Goal: Task Accomplishment & Management: Complete application form

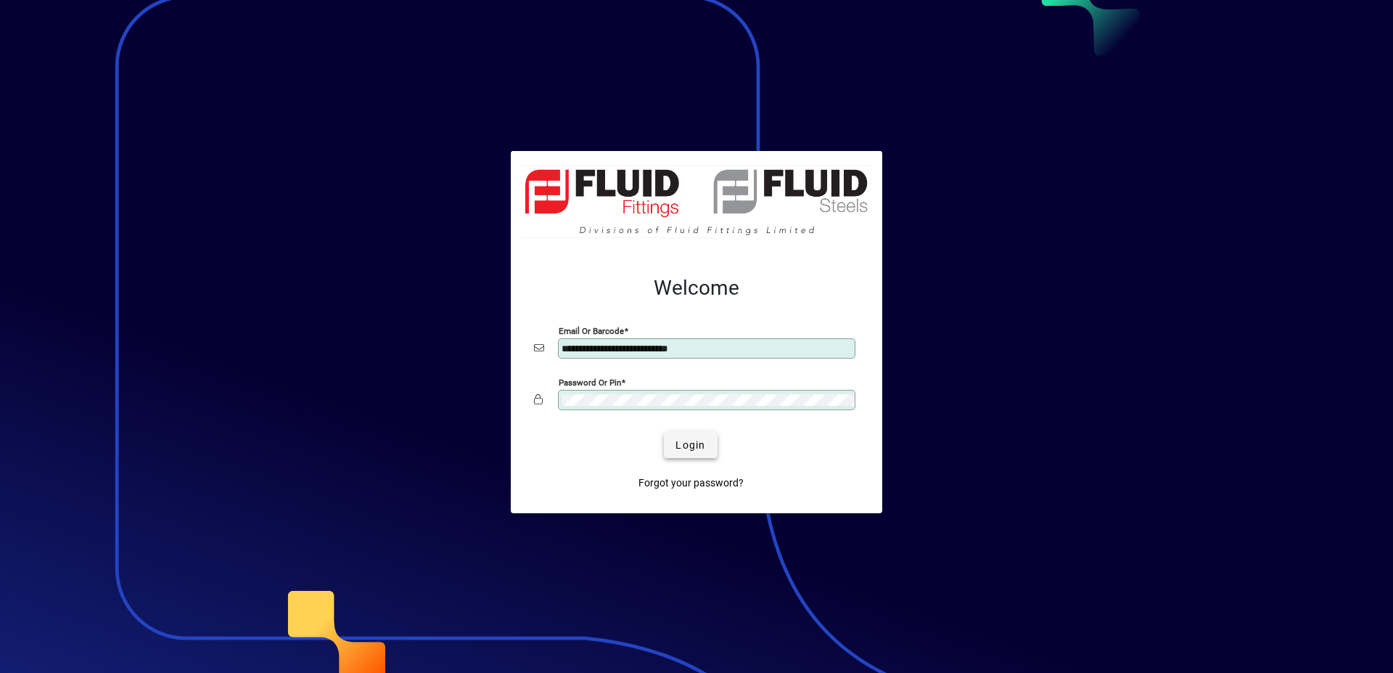
type input "**********"
click at [686, 443] on span "Login" at bounding box center [691, 445] width 30 height 15
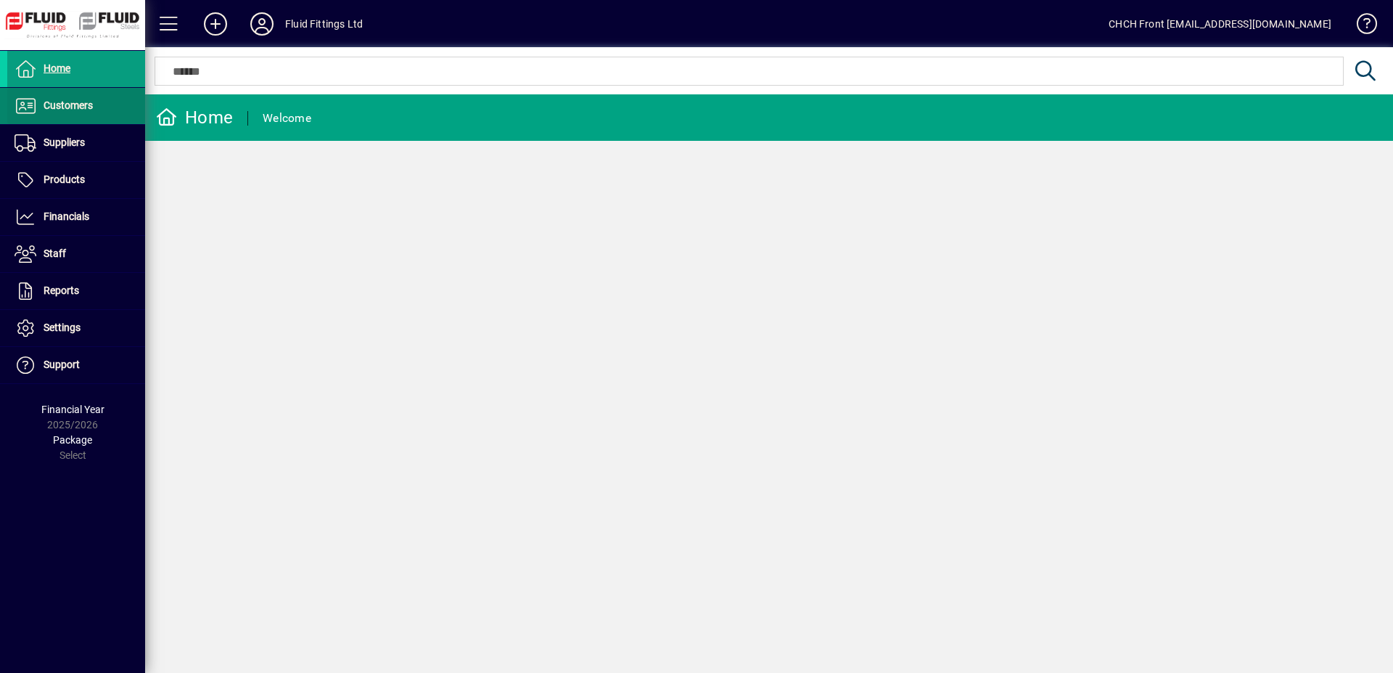
click at [93, 108] on span "Customers" at bounding box center [68, 105] width 49 height 12
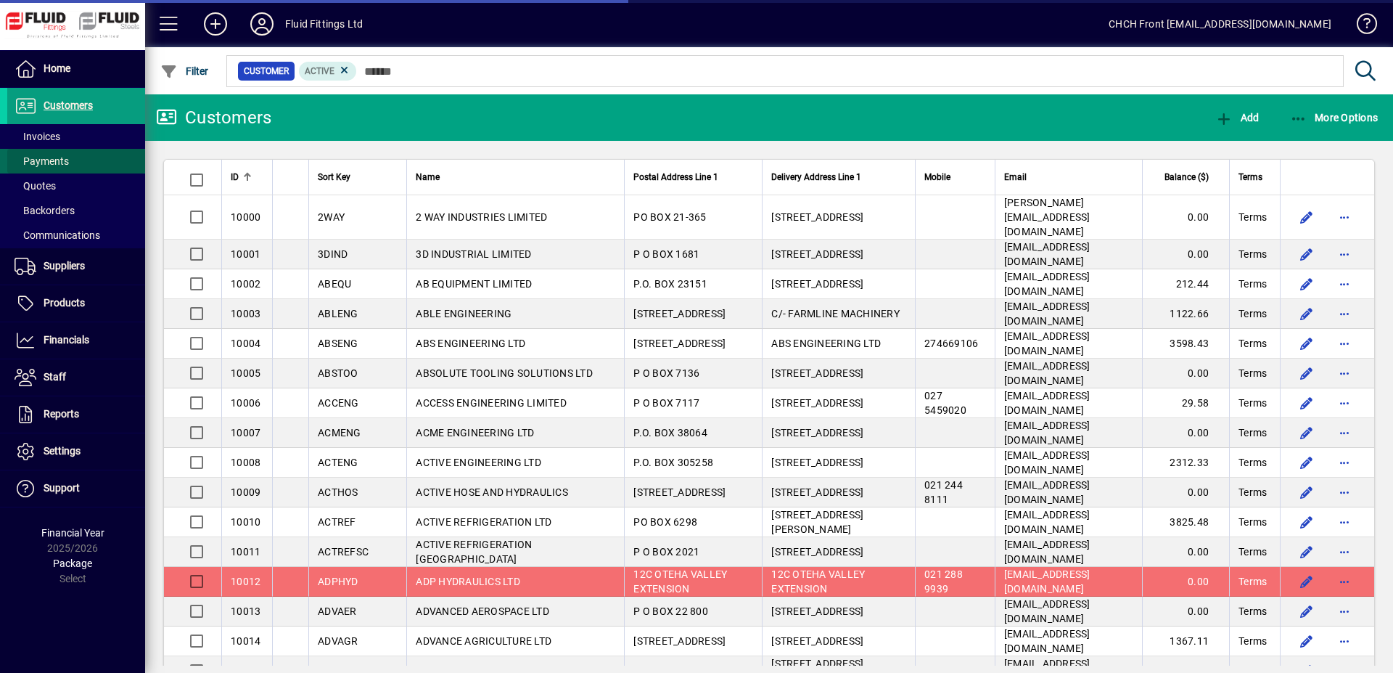
click at [86, 144] on span at bounding box center [76, 161] width 138 height 35
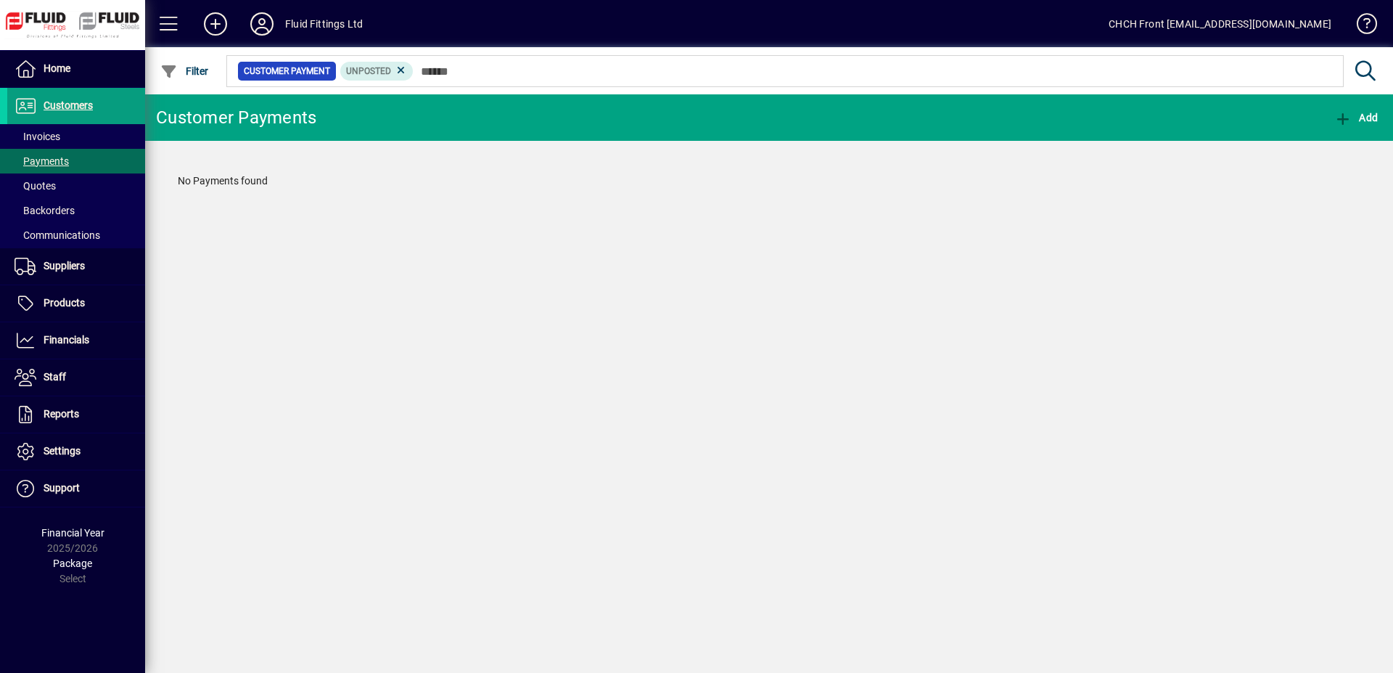
click at [673, 127] on mat-toolbar-row "Customer Payments Add" at bounding box center [769, 117] width 1248 height 46
click at [138, 136] on span at bounding box center [76, 136] width 138 height 35
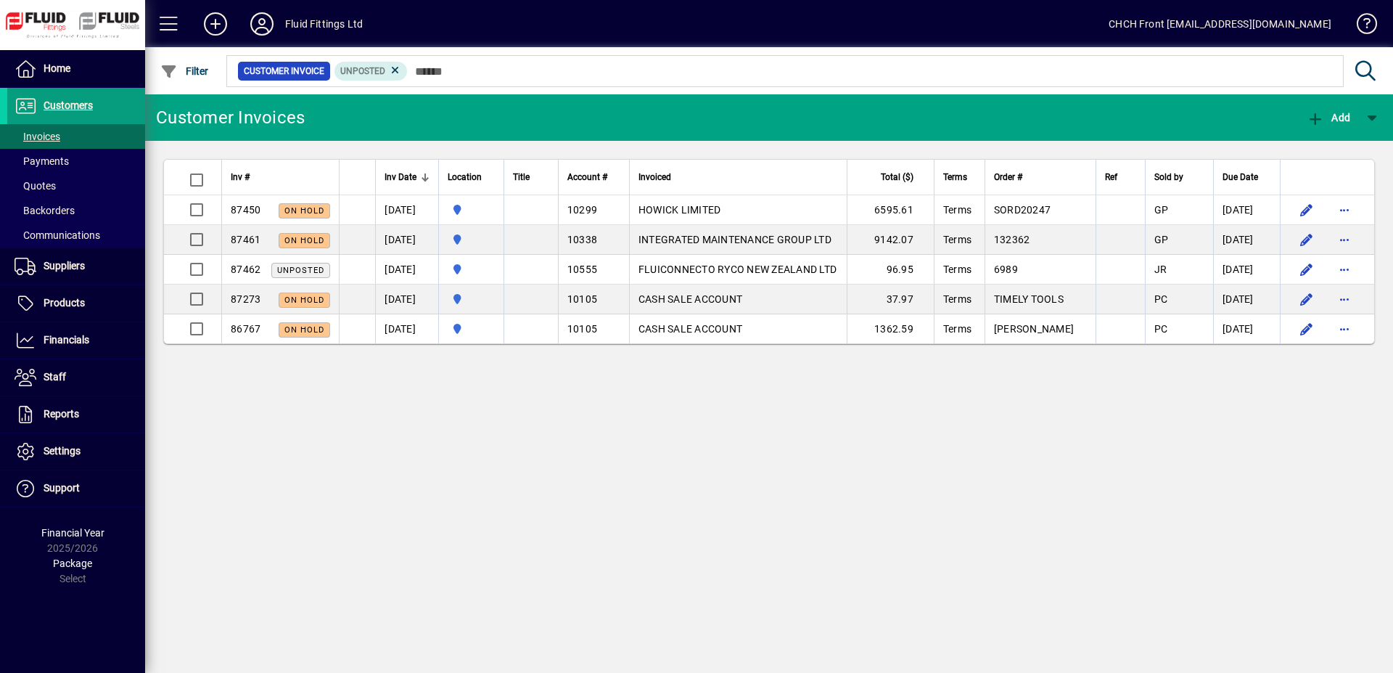
click at [448, 126] on mat-toolbar-row "Customer Invoices Add" at bounding box center [769, 117] width 1248 height 46
click at [112, 150] on span at bounding box center [76, 161] width 138 height 35
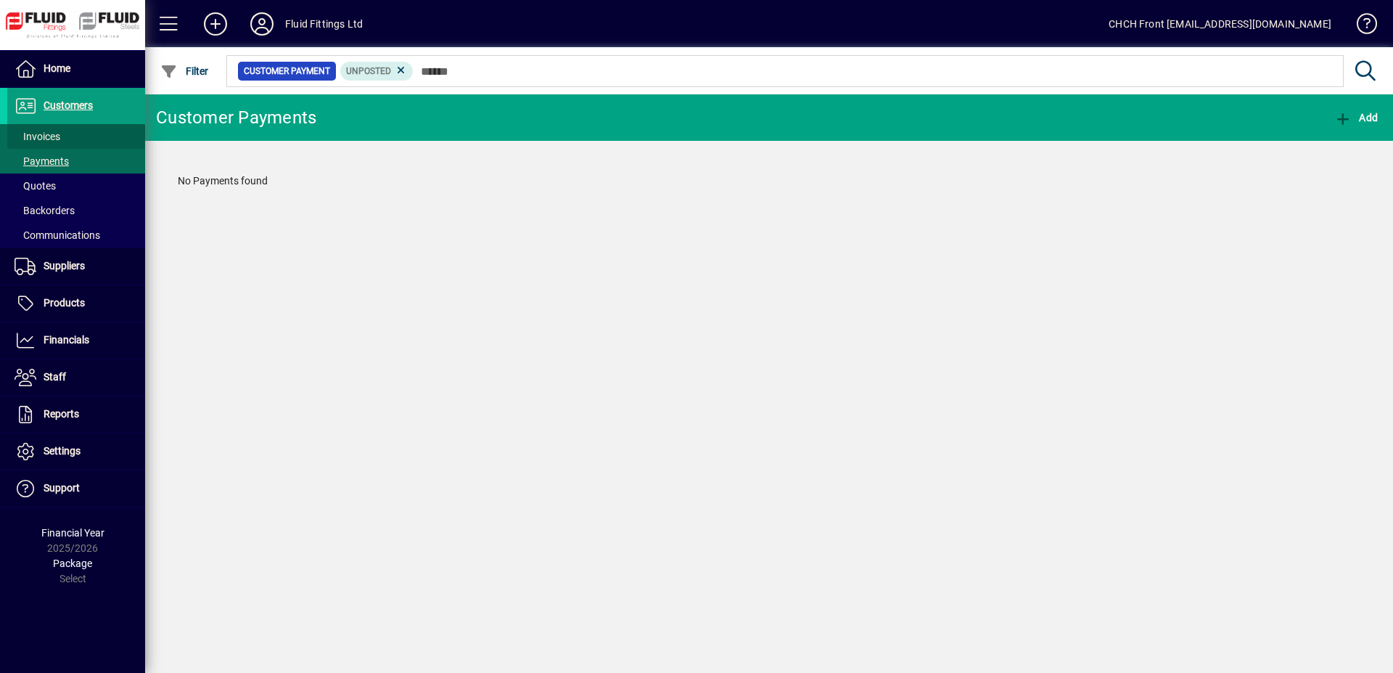
click at [118, 137] on span at bounding box center [76, 136] width 138 height 35
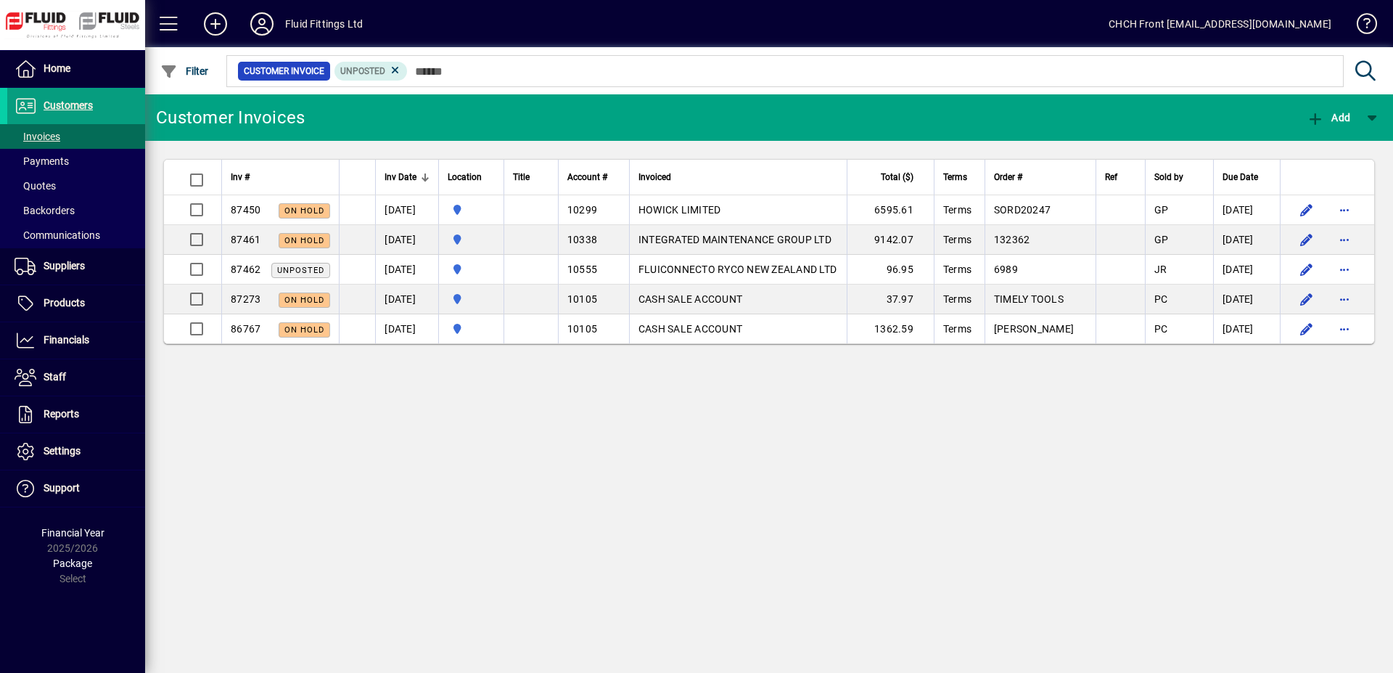
click at [353, 115] on mat-toolbar-row "Customer Invoices Add" at bounding box center [769, 117] width 1248 height 46
click at [354, 115] on mat-toolbar-row "Customer Invoices Add" at bounding box center [769, 117] width 1248 height 46
click at [402, 131] on mat-toolbar-row "Customer Invoices Add" at bounding box center [769, 117] width 1248 height 46
click at [464, 429] on div "Customer Invoices Add Inv # Inv Date Location Title Account # Invoiced Total ($…" at bounding box center [769, 383] width 1248 height 578
